Goal: Task Accomplishment & Management: Complete application form

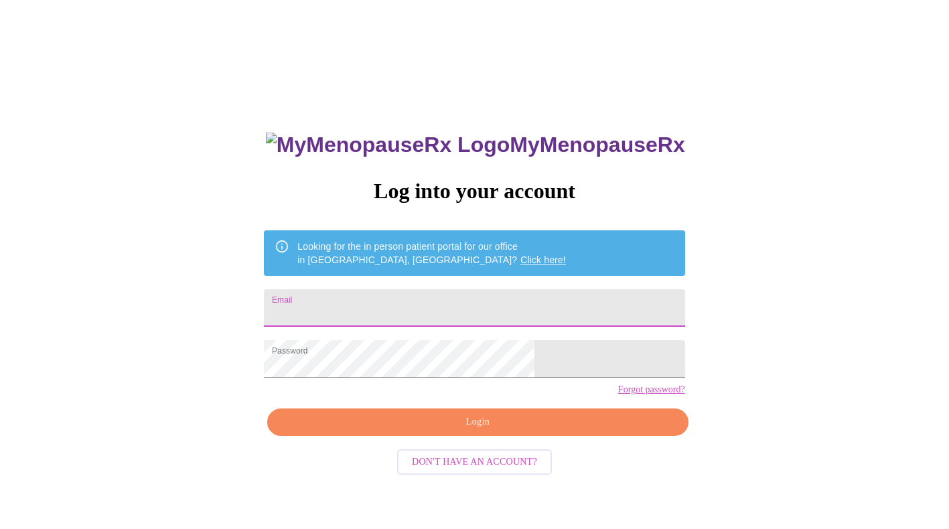
click at [441, 289] on input "Email" at bounding box center [474, 308] width 421 height 38
type input "[EMAIL_ADDRESS][DOMAIN_NAME]"
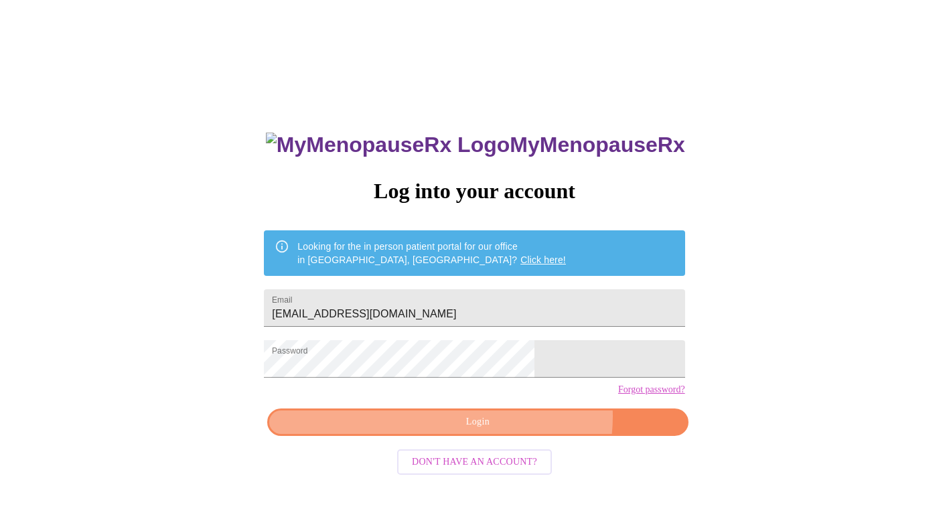
click at [514, 431] on span "Login" at bounding box center [478, 422] width 390 height 17
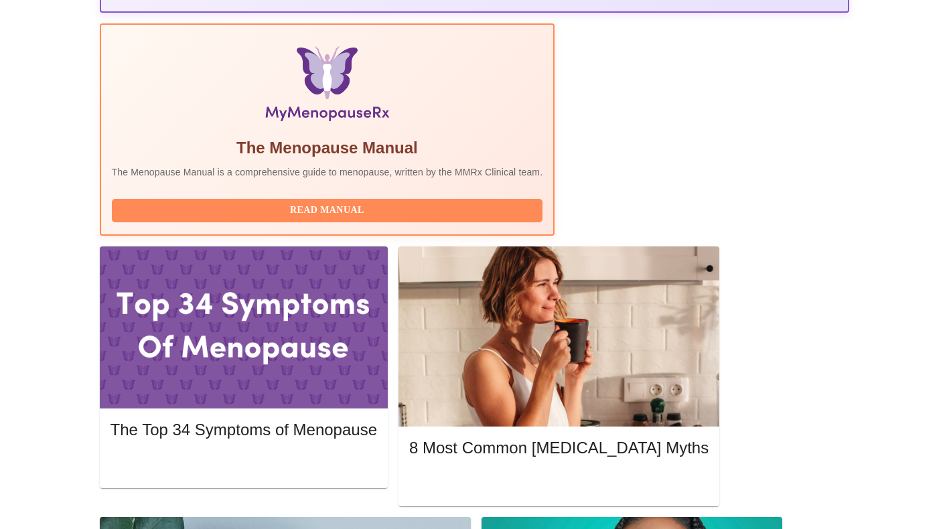
scroll to position [407, 0]
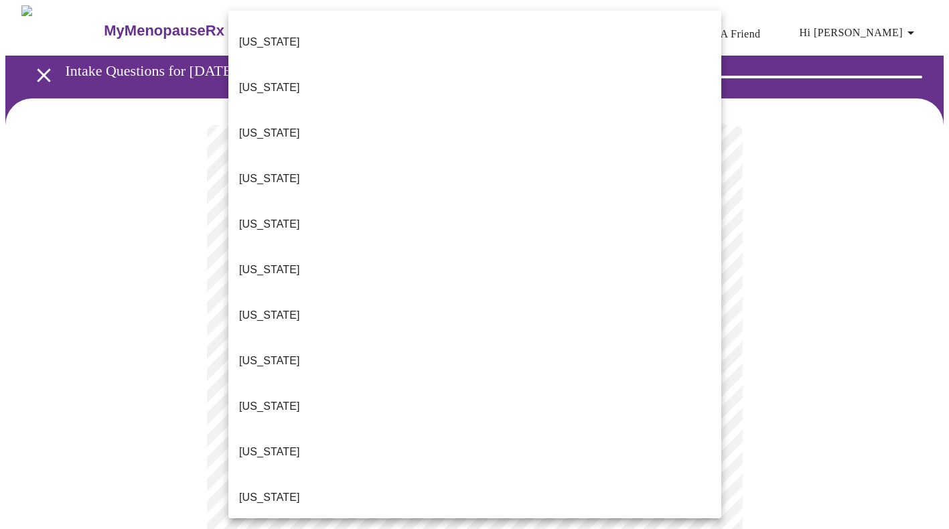
scroll to position [371, 0]
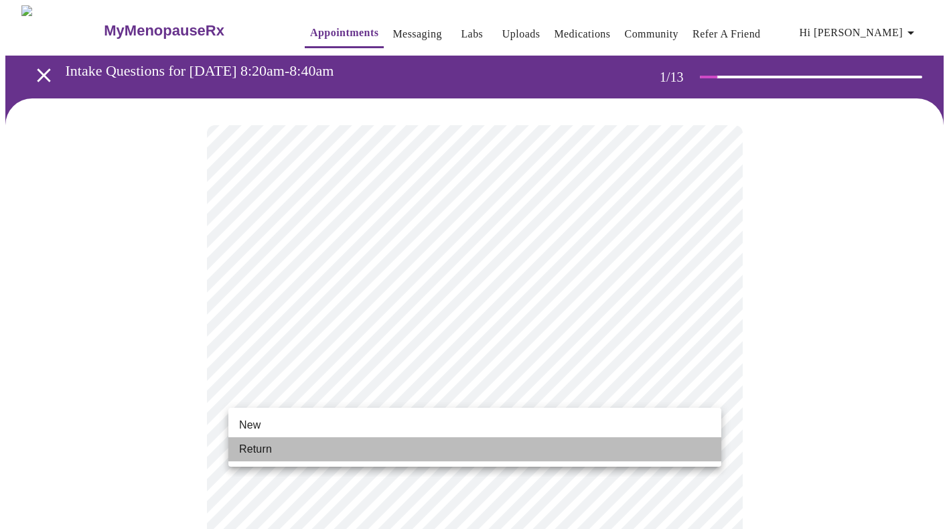
click at [534, 444] on li "Return" at bounding box center [474, 449] width 493 height 24
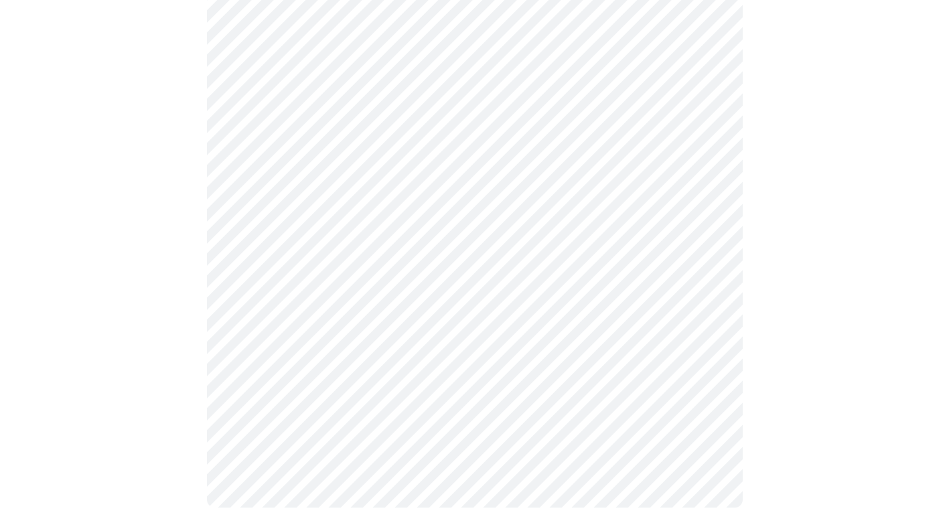
scroll to position [0, 0]
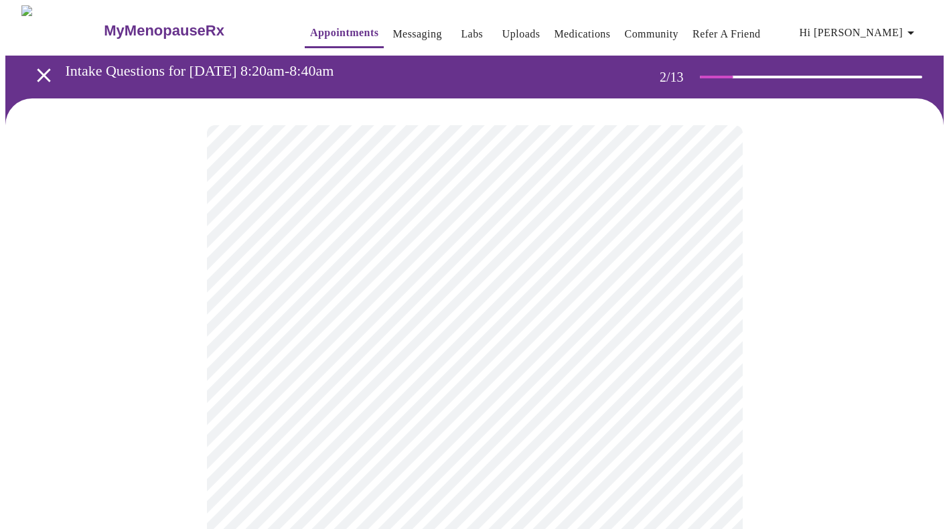
click at [615, 273] on body "MyMenopauseRx Appointments Messaging Labs Uploads Medications Community Refer a…" at bounding box center [474, 407] width 939 height 805
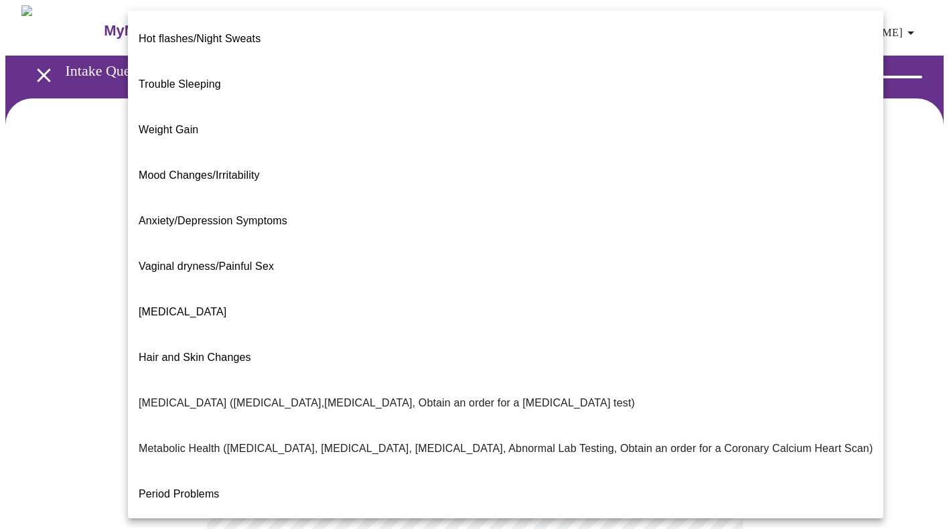
scroll to position [165, 0]
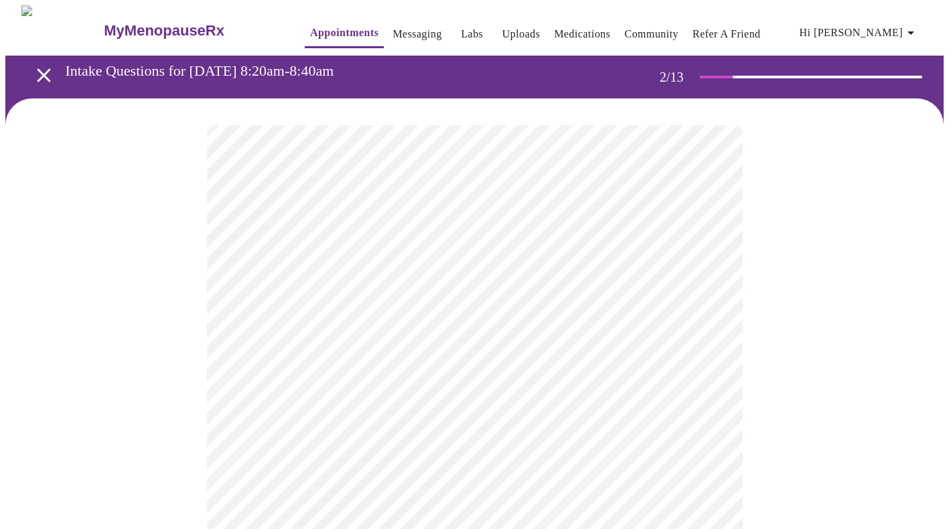
click at [547, 405] on body "MyMenopauseRx Appointments Messaging Labs Uploads Medications Community Refer a…" at bounding box center [474, 403] width 939 height 797
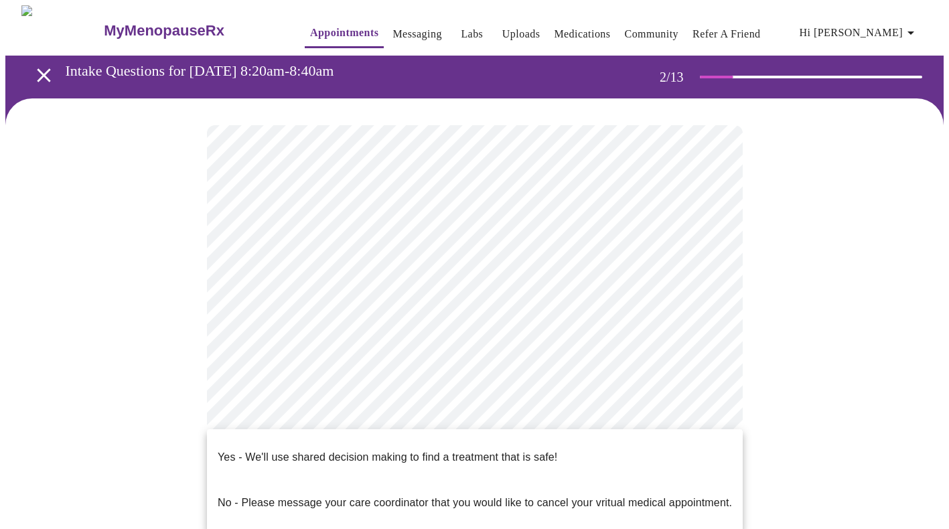
click at [545, 436] on li "Yes - We'll use shared decision making to find a treatment that is safe!" at bounding box center [475, 458] width 536 height 46
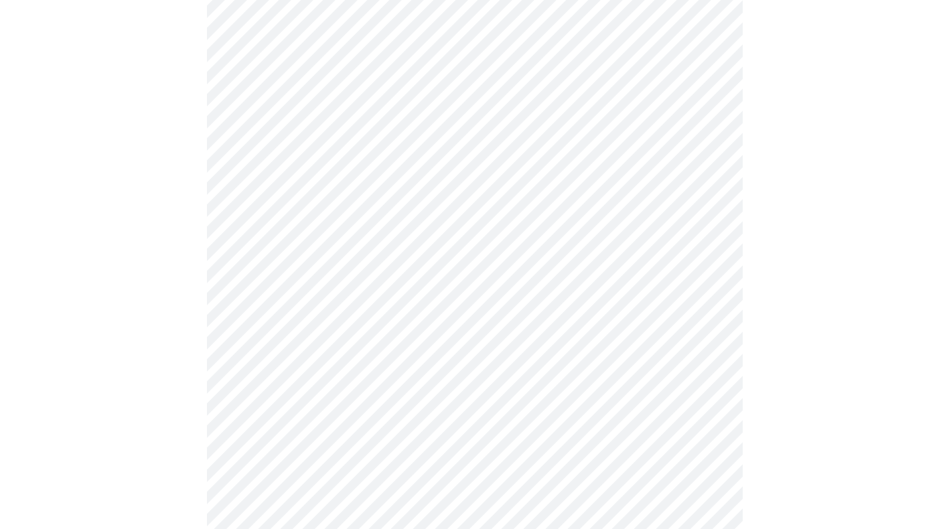
scroll to position [0, 0]
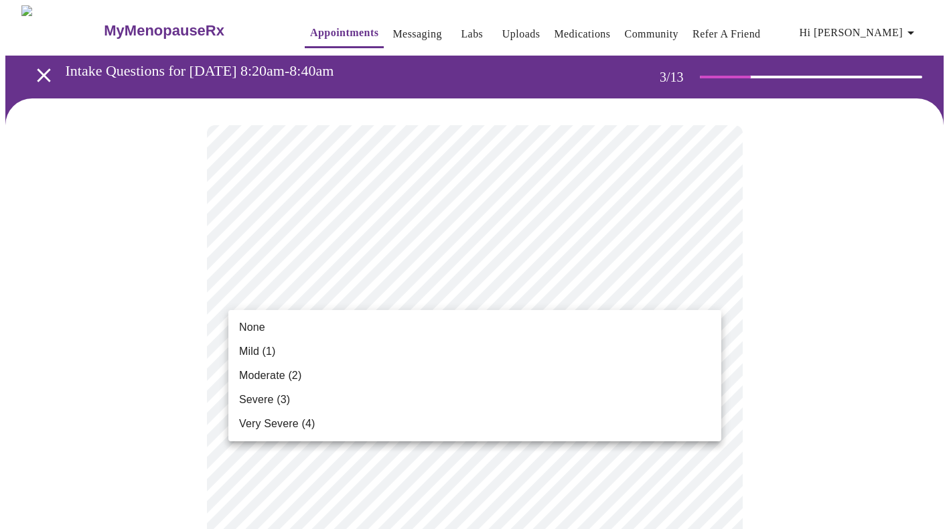
click at [561, 326] on li "None" at bounding box center [474, 328] width 493 height 24
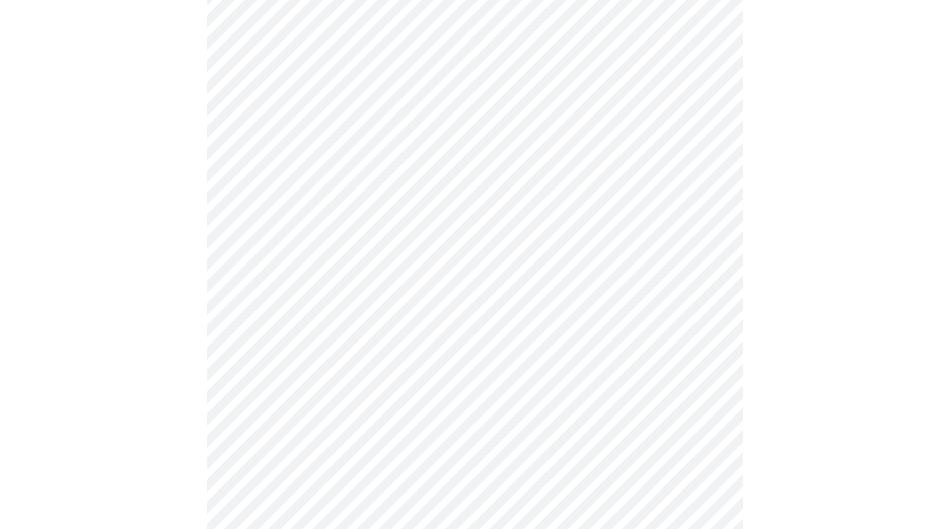
scroll to position [153, 0]
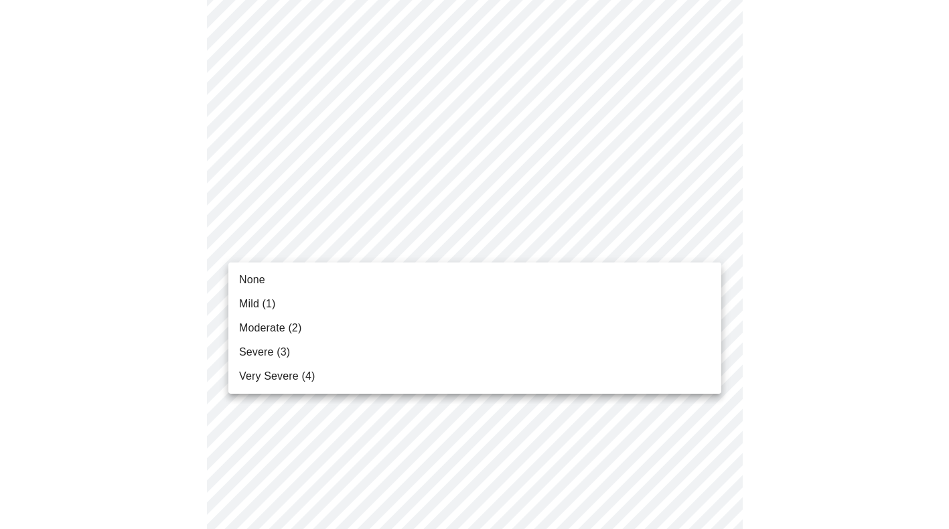
click at [572, 275] on li "None" at bounding box center [474, 280] width 493 height 24
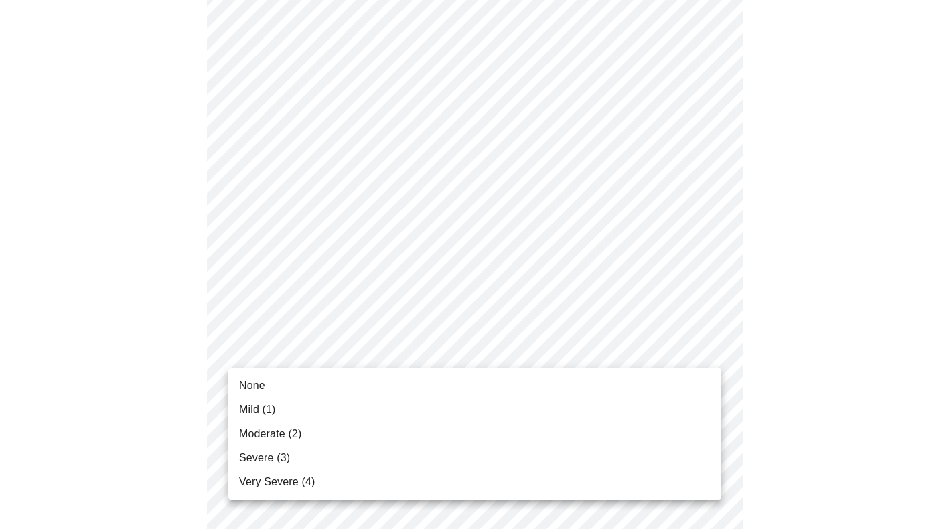
click at [572, 411] on li "Mild (1)" at bounding box center [474, 410] width 493 height 24
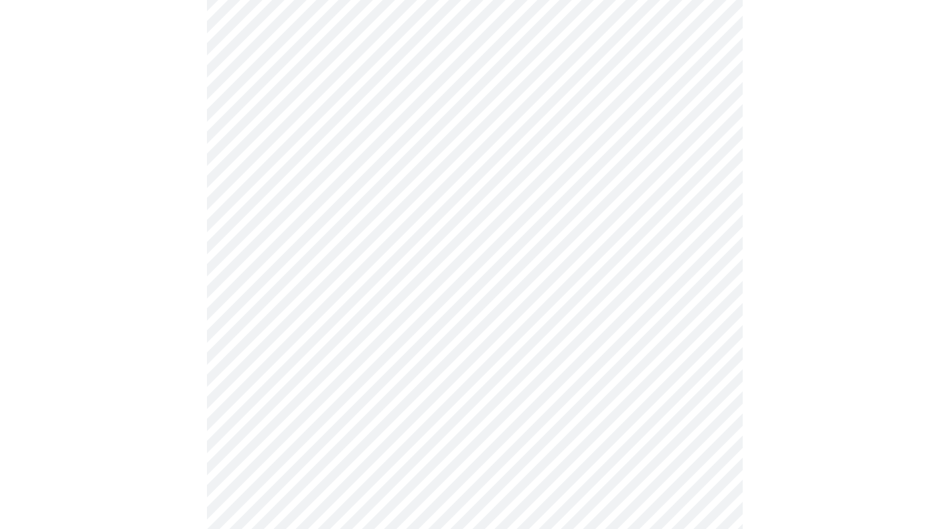
scroll to position [304, 0]
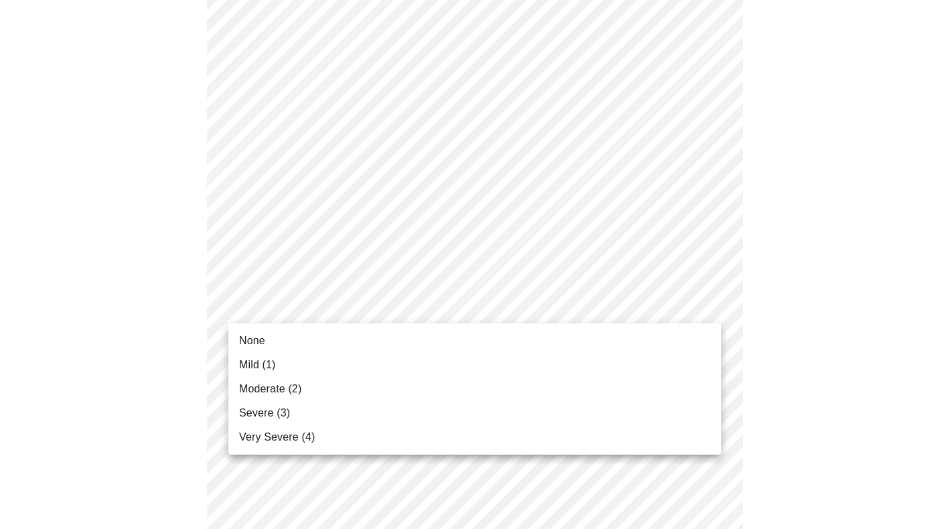
click at [583, 334] on li "None" at bounding box center [474, 341] width 493 height 24
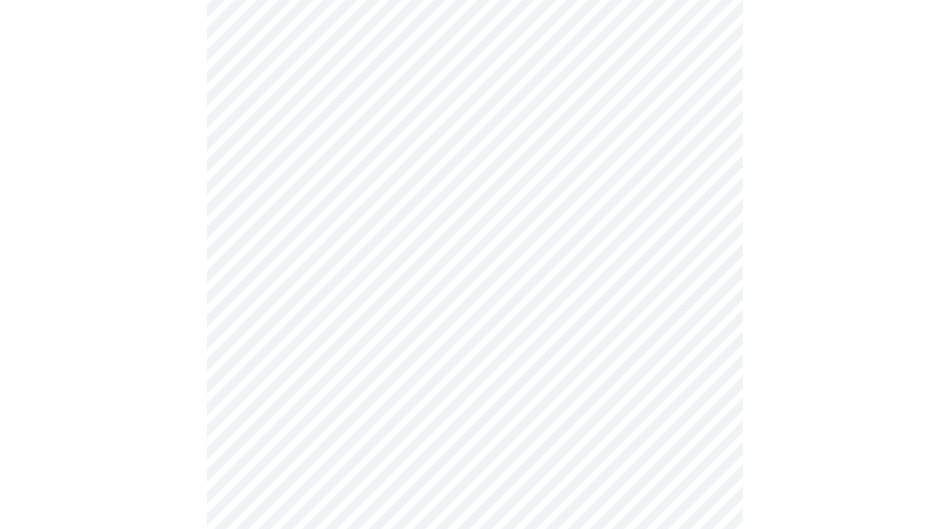
scroll to position [437, 0]
click at [587, 257] on body "MyMenopauseRx Appointments Messaging Labs Uploads Medications Community Refer a…" at bounding box center [474, 422] width 939 height 1707
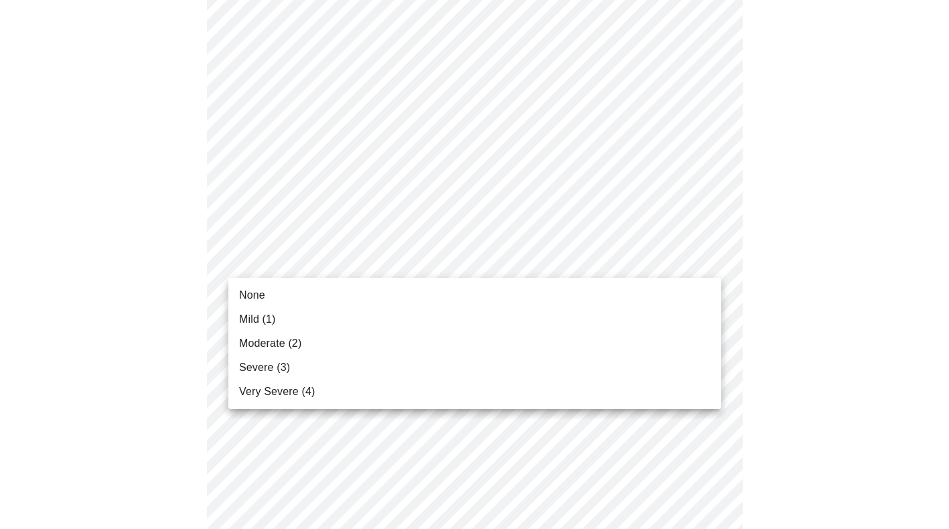
click at [582, 295] on li "None" at bounding box center [474, 295] width 493 height 24
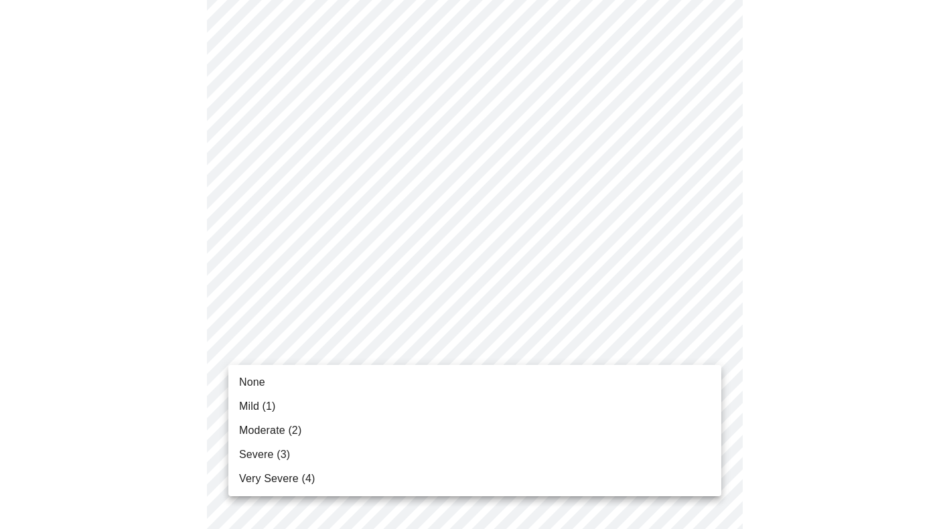
click at [569, 347] on body "MyMenopauseRx Appointments Messaging Labs Uploads Medications Community Refer a…" at bounding box center [474, 413] width 939 height 1688
click at [557, 403] on li "Mild (1)" at bounding box center [474, 407] width 493 height 24
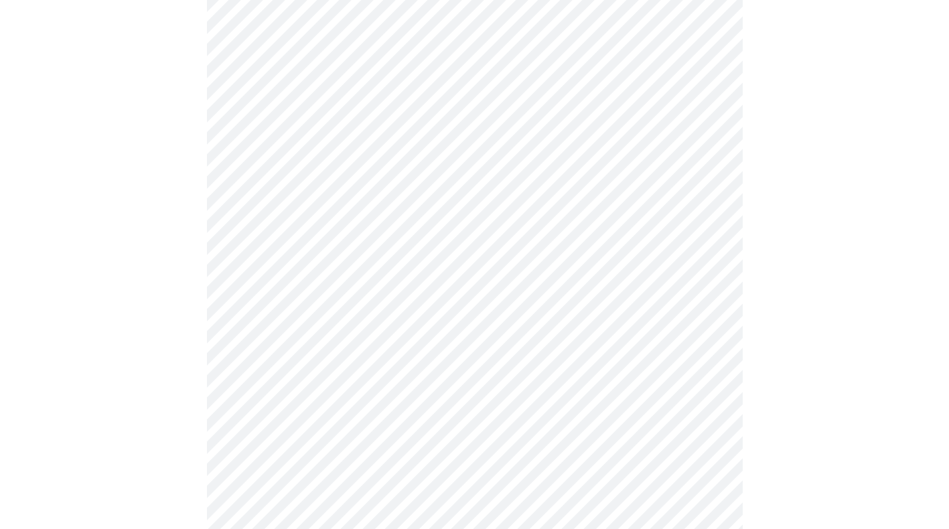
scroll to position [569, 0]
click at [562, 326] on body "MyMenopauseRx Appointments Messaging Labs Uploads Medications Community Refer a…" at bounding box center [474, 270] width 939 height 1669
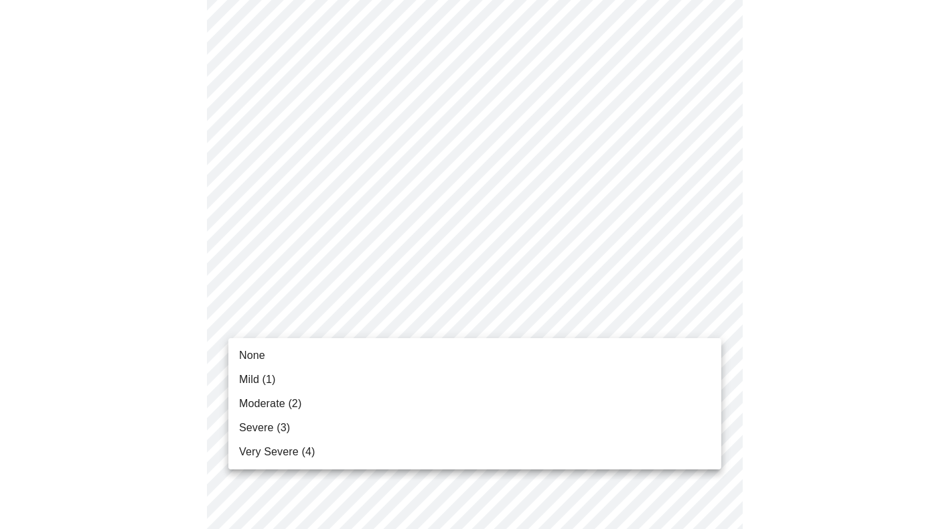
click at [559, 349] on li "None" at bounding box center [474, 356] width 493 height 24
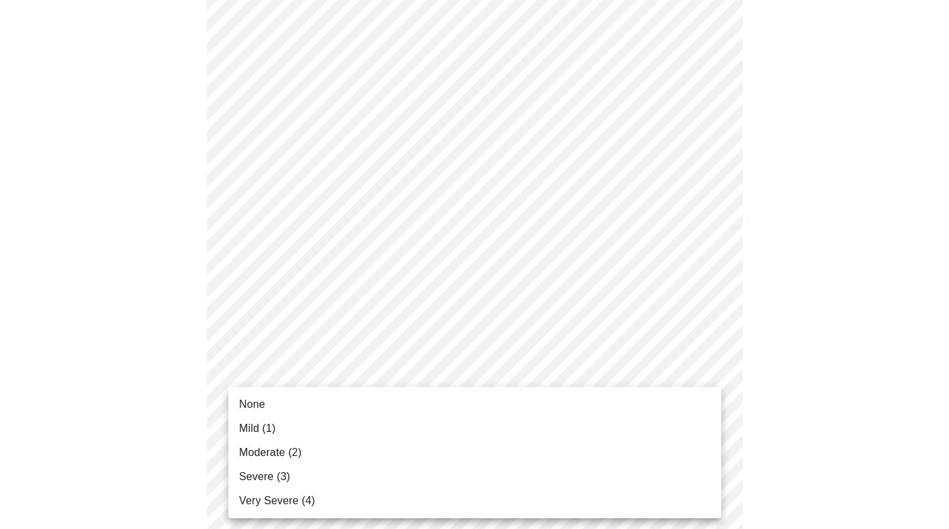
click at [535, 432] on body "MyMenopauseRx Appointments Messaging Labs Uploads Medications Community Refer a…" at bounding box center [474, 261] width 939 height 1651
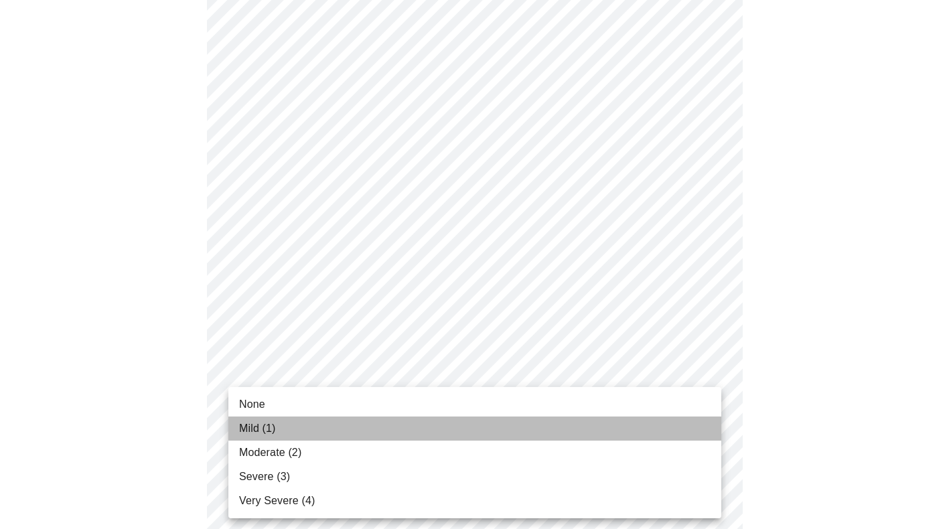
click at [535, 424] on li "Mild (1)" at bounding box center [474, 429] width 493 height 24
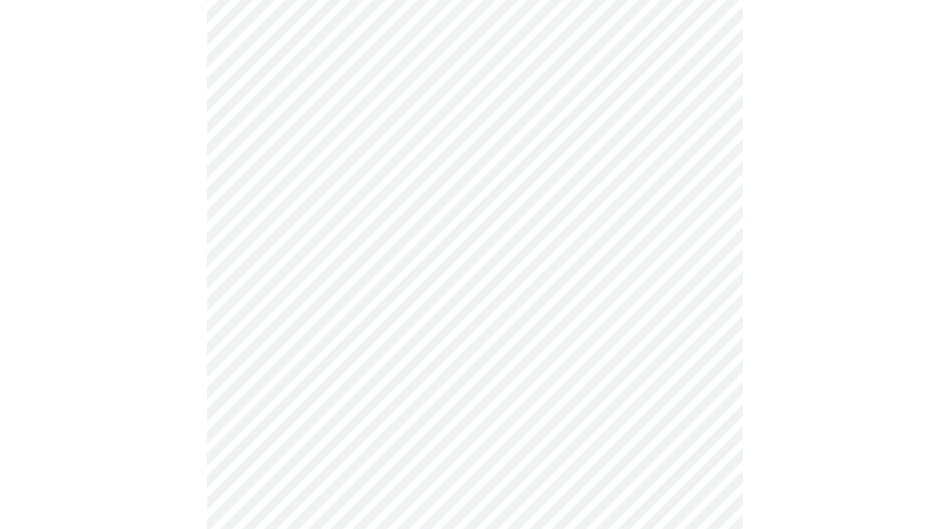
scroll to position [846, 0]
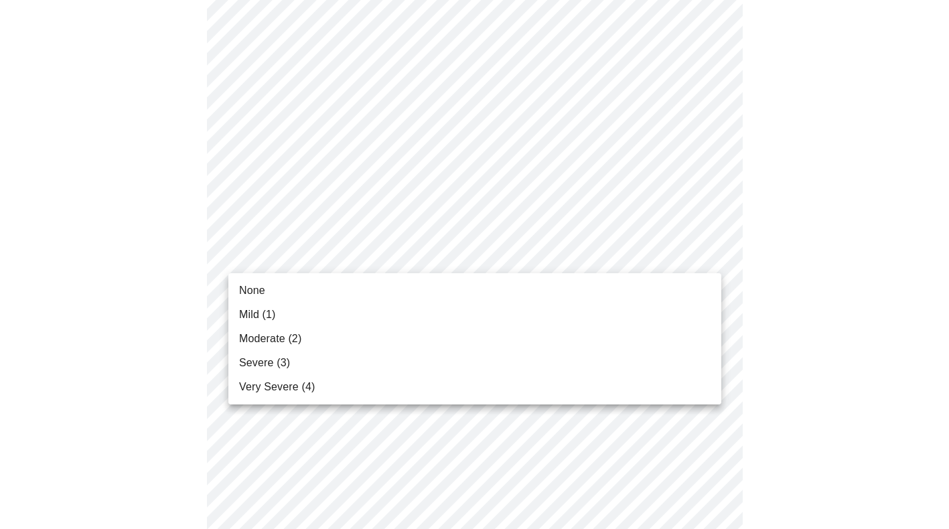
click at [553, 291] on li "None" at bounding box center [474, 291] width 493 height 24
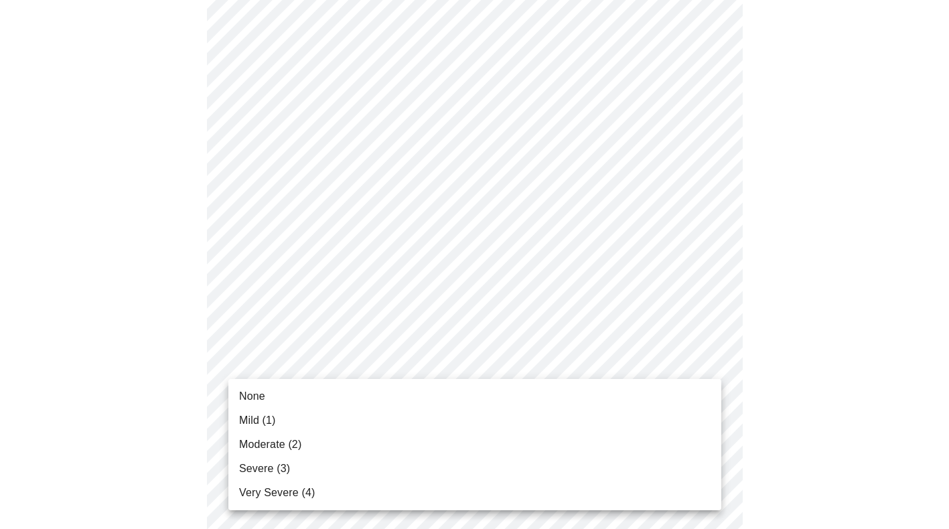
click at [527, 422] on li "Mild (1)" at bounding box center [474, 421] width 493 height 24
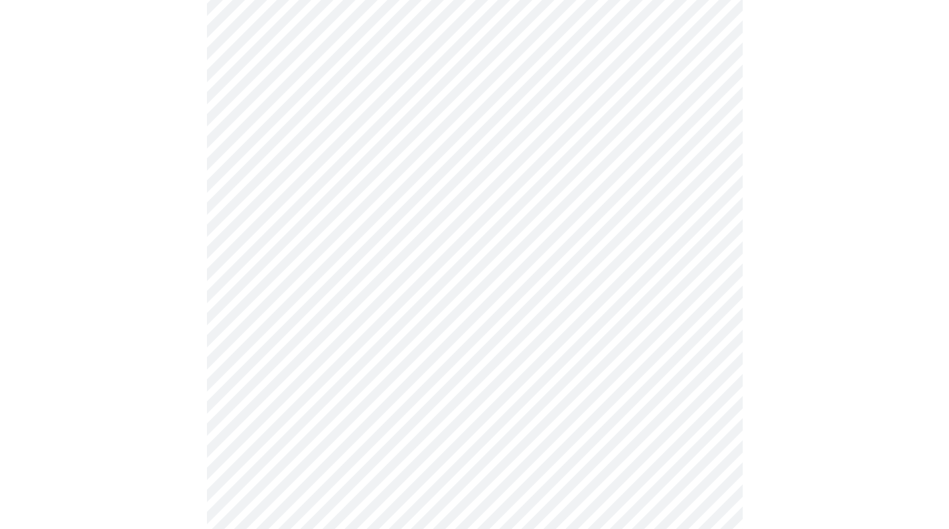
scroll to position [1065, 0]
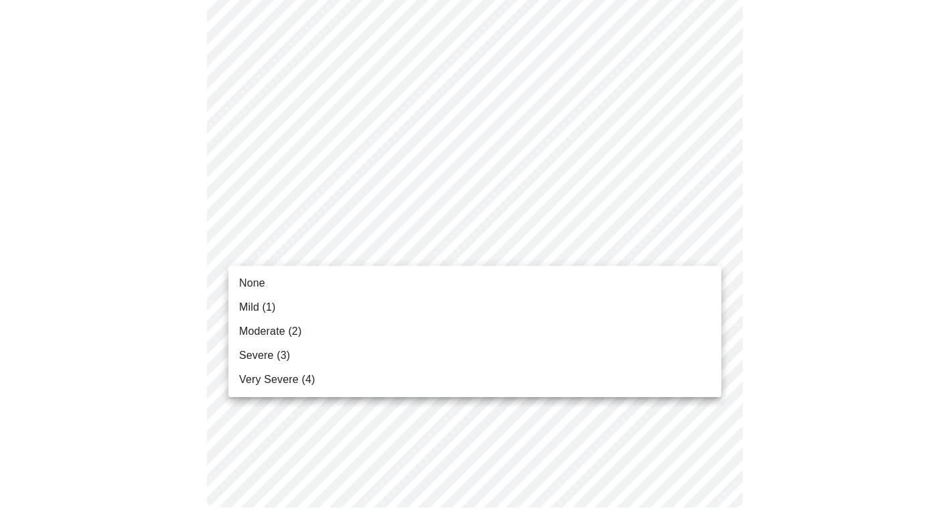
click at [555, 286] on li "None" at bounding box center [474, 283] width 493 height 24
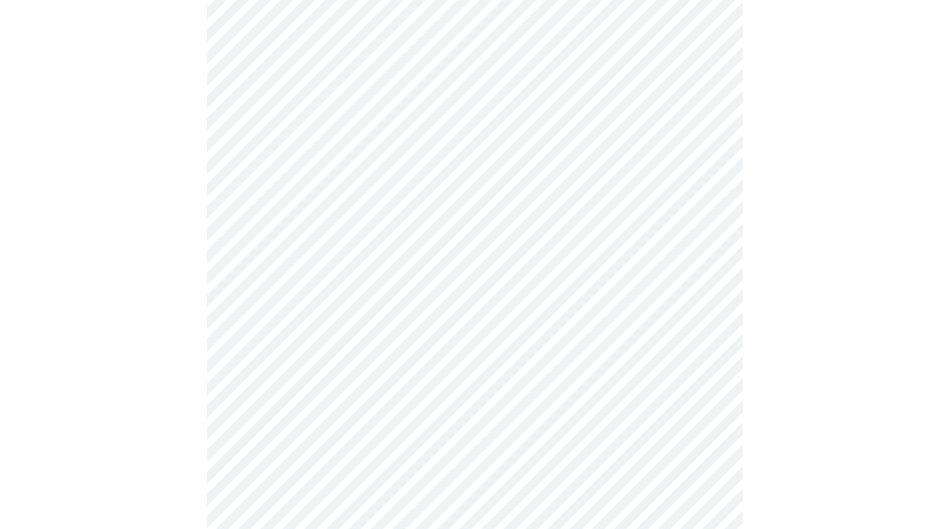
scroll to position [597, 0]
click at [494, 155] on body "MyMenopauseRx Appointments Messaging Labs Uploads Medications Community Refer a…" at bounding box center [474, 42] width 939 height 1268
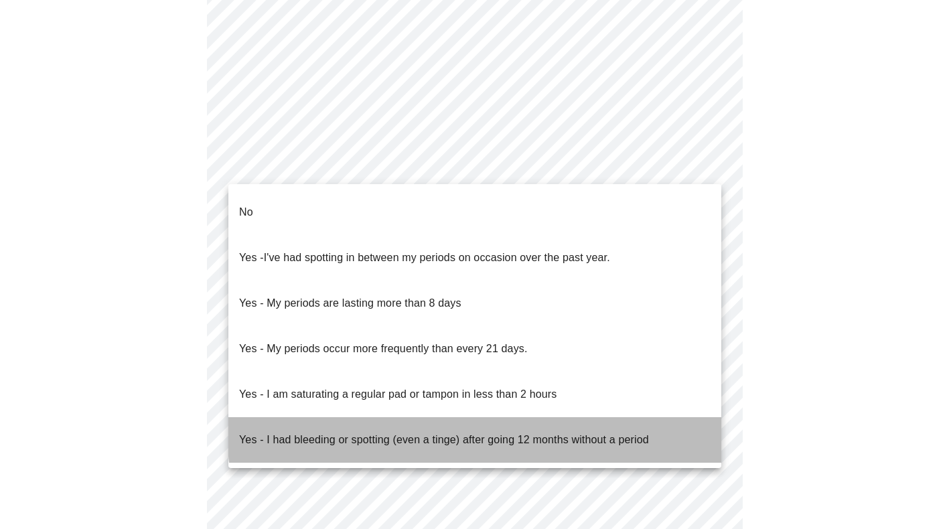
click at [494, 432] on p "Yes - I had bleeding or spotting (even a tinge) after going 12 months without a…" at bounding box center [444, 440] width 410 height 16
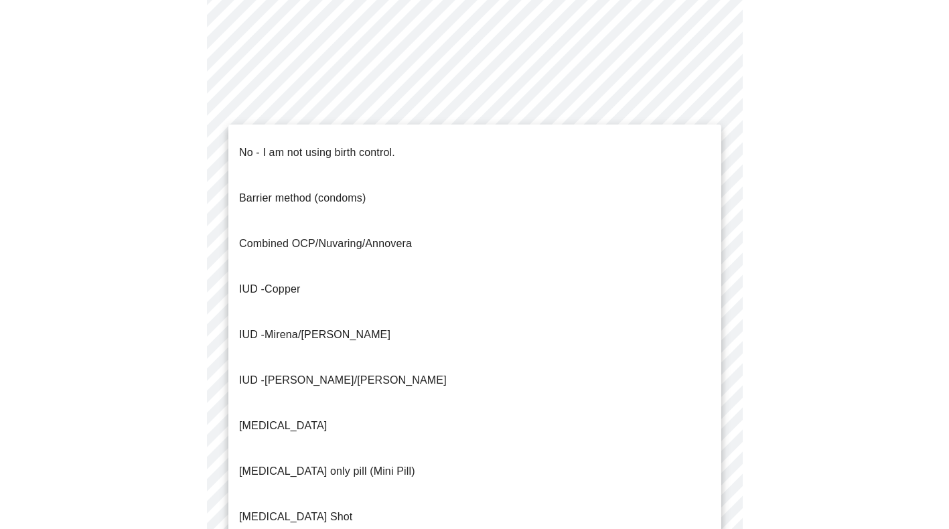
click at [507, 271] on body "MyMenopauseRx Appointments Messaging Labs Uploads Medications Community Refer a…" at bounding box center [474, 38] width 939 height 1260
click at [516, 147] on li "No - I am not using birth control." at bounding box center [474, 153] width 493 height 46
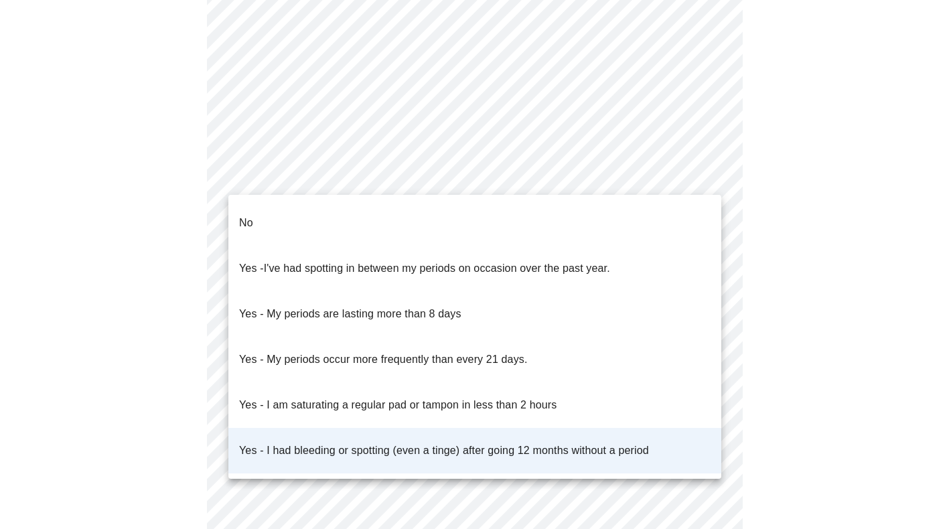
click at [497, 186] on body "MyMenopauseRx Appointments Messaging Labs Uploads Medications Community Refer a…" at bounding box center [474, 34] width 939 height 1252
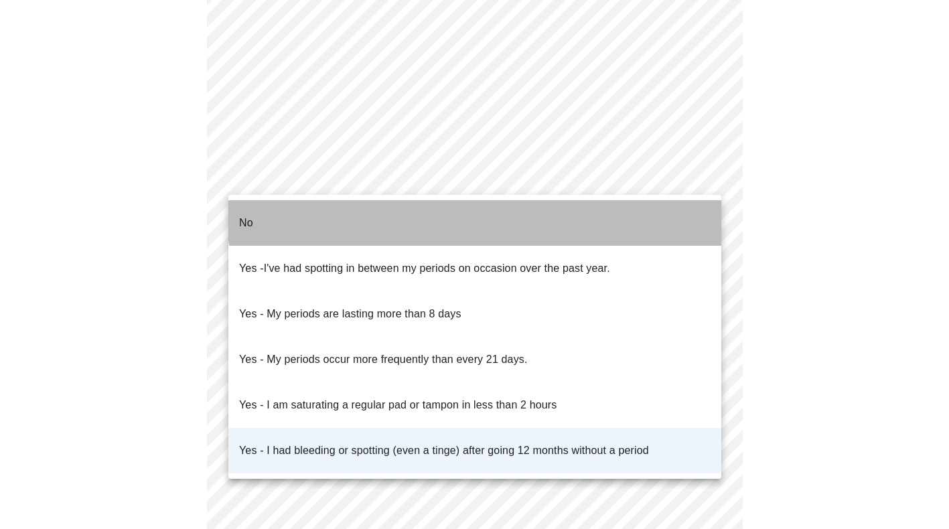
click at [495, 214] on li "No" at bounding box center [474, 223] width 493 height 46
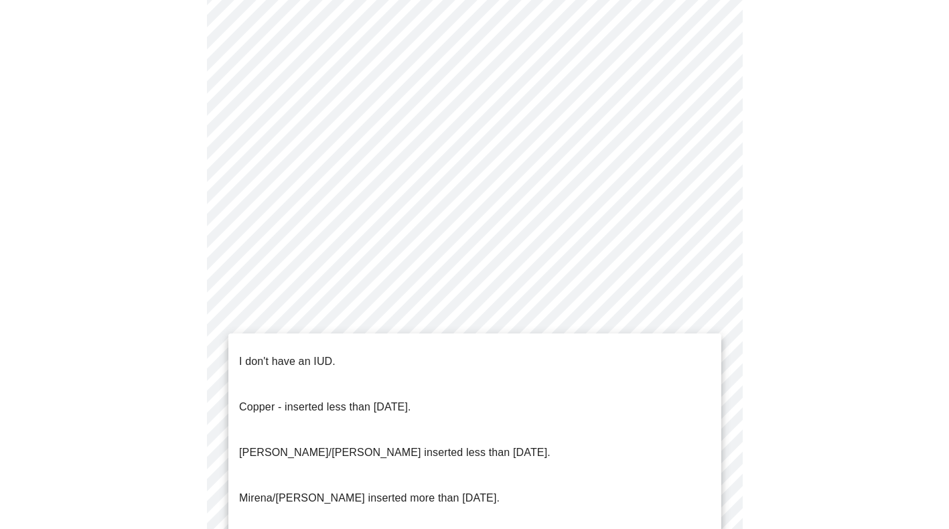
click at [472, 363] on body "MyMenopauseRx Appointments Messaging Labs Uploads Medications Community Refer a…" at bounding box center [474, 34] width 939 height 1252
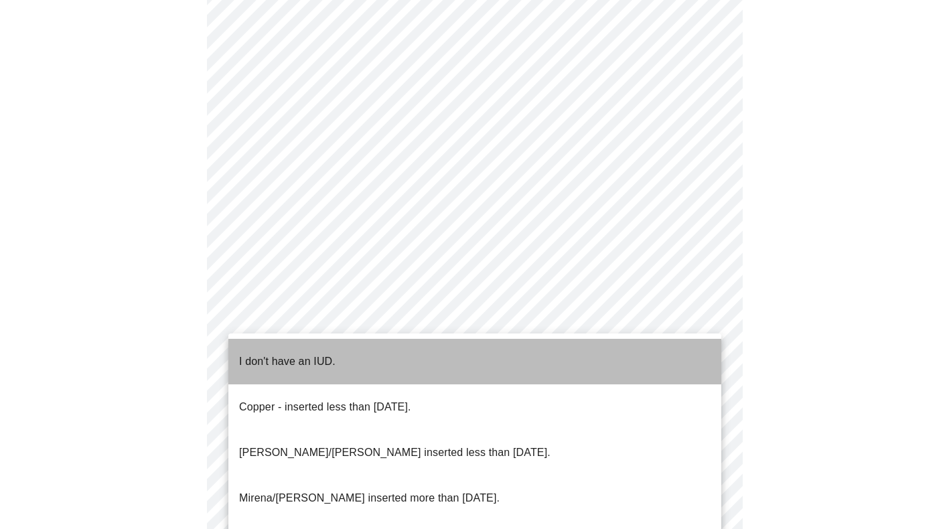
click at [472, 362] on li "I don't have an IUD." at bounding box center [474, 362] width 493 height 46
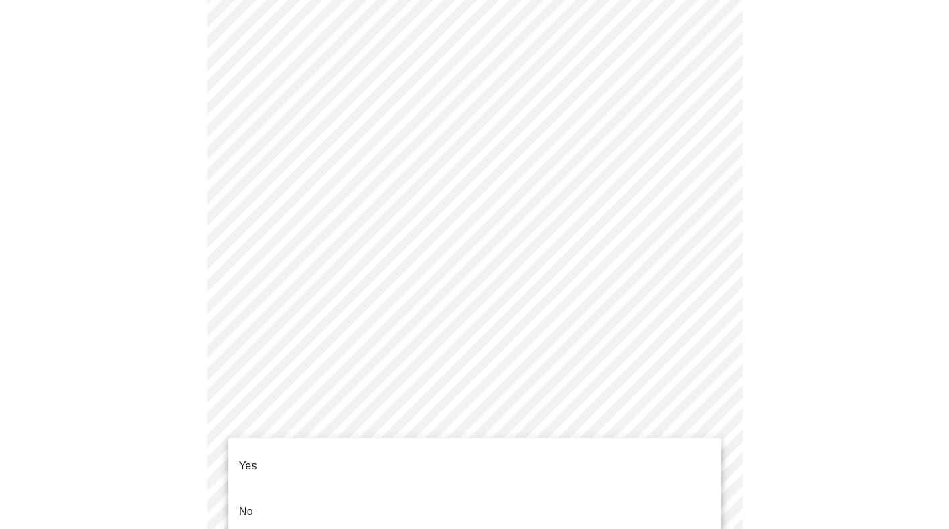
click at [441, 445] on body "MyMenopauseRx Appointments Messaging Labs Uploads Medications Community Refer a…" at bounding box center [474, 30] width 939 height 1244
click at [433, 452] on li "Yes" at bounding box center [474, 466] width 493 height 46
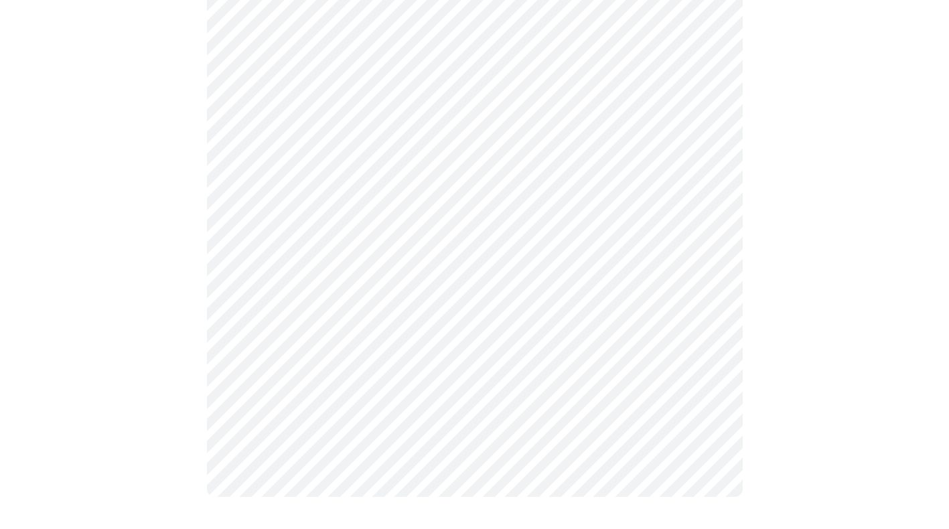
scroll to position [0, 0]
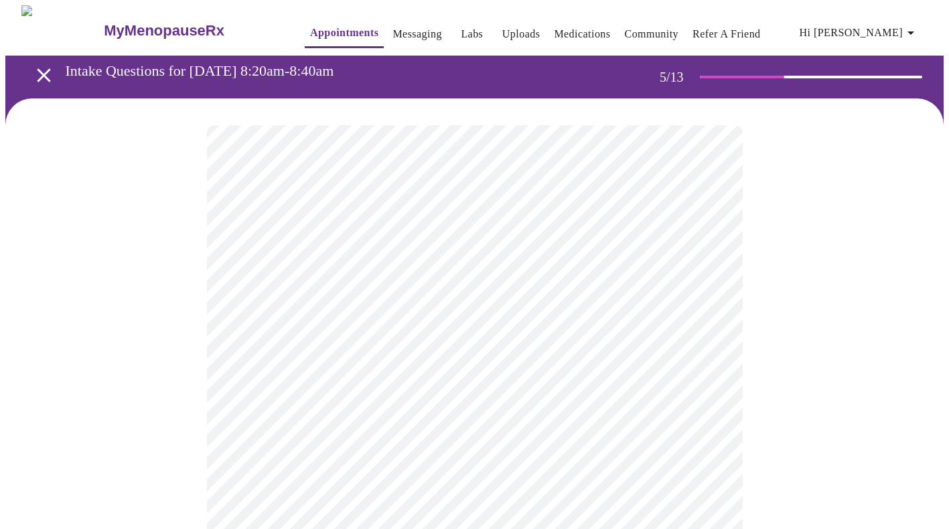
click at [596, 347] on body "MyMenopauseRx Appointments Messaging Labs Uploads Medications Community Refer a…" at bounding box center [474, 438] width 939 height 866
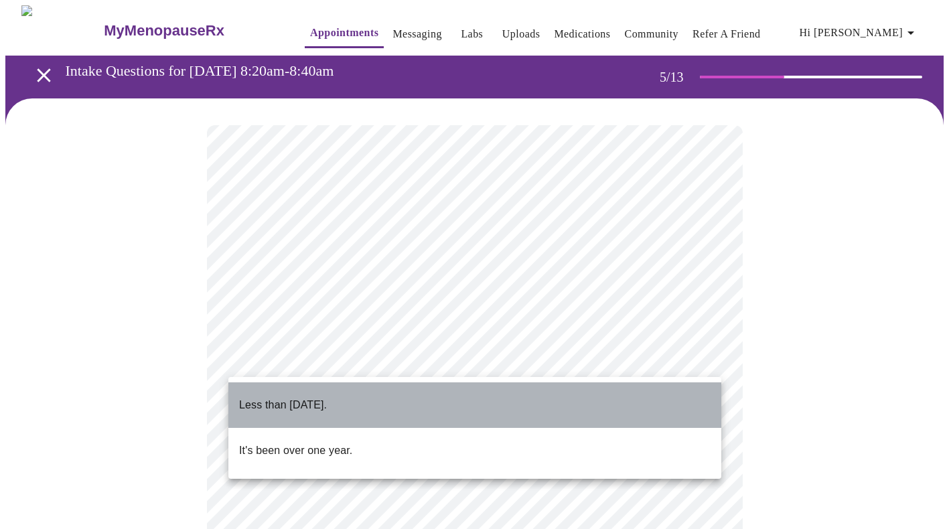
click at [571, 402] on li "Less than [DATE]." at bounding box center [474, 406] width 493 height 46
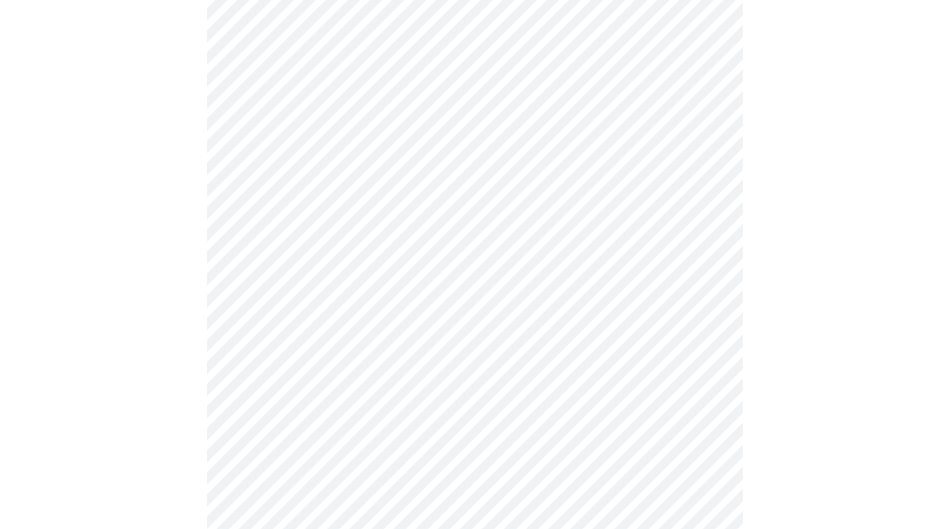
scroll to position [3346, 0]
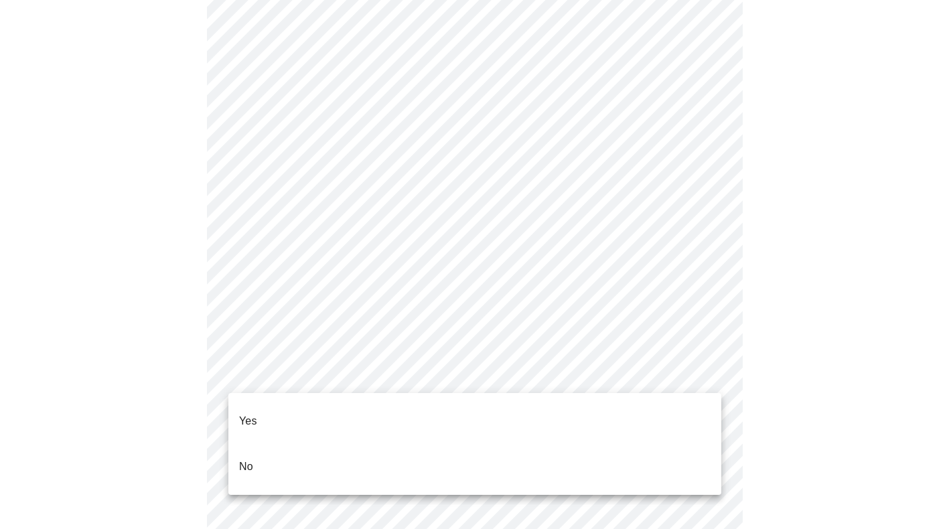
click at [469, 444] on li "No" at bounding box center [474, 467] width 493 height 46
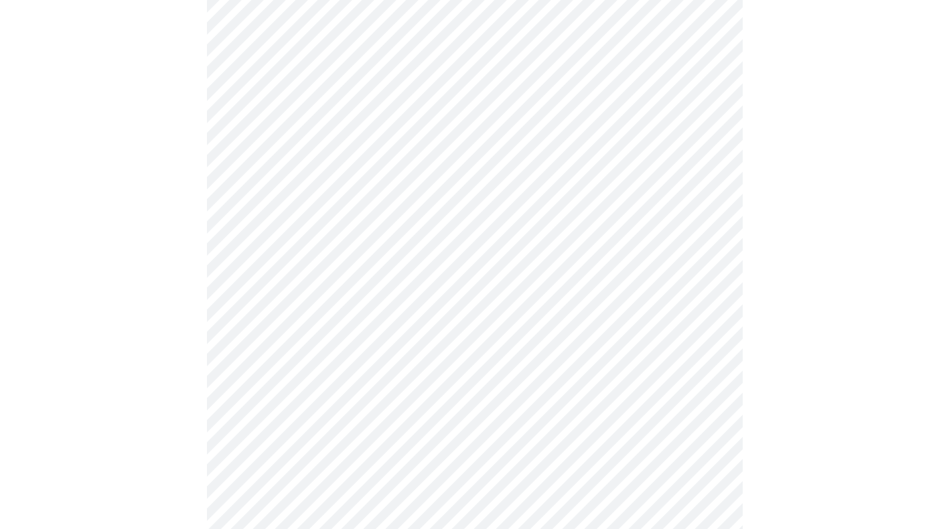
scroll to position [3577, 0]
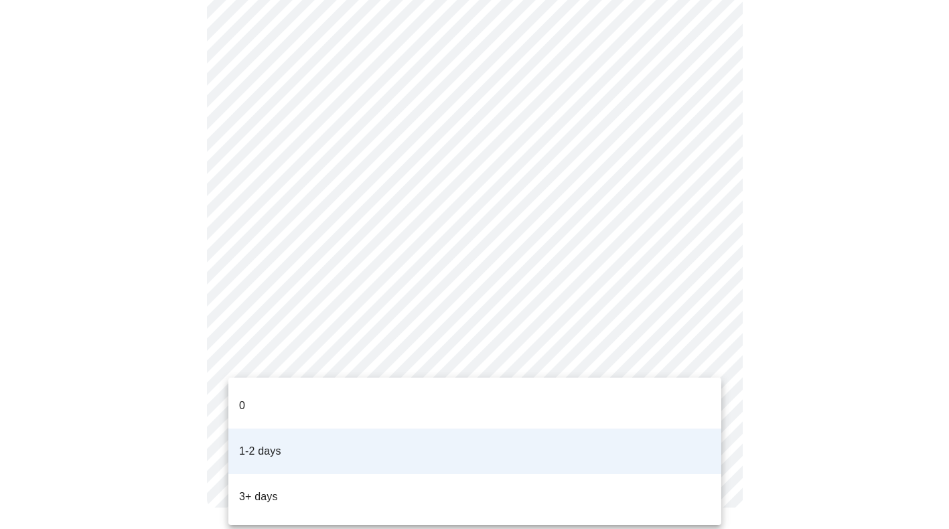
click at [581, 474] on li "3+ days" at bounding box center [474, 497] width 493 height 46
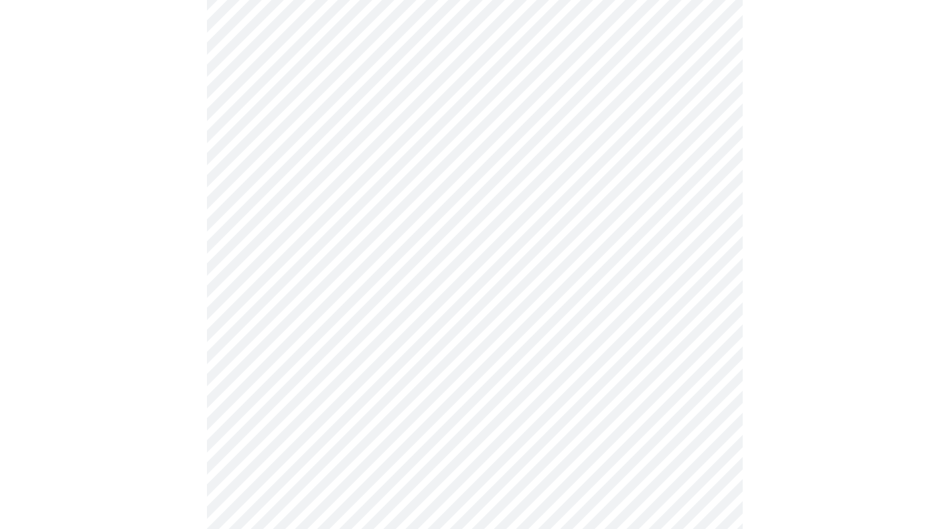
scroll to position [774, 0]
